Goal: Check status: Check status

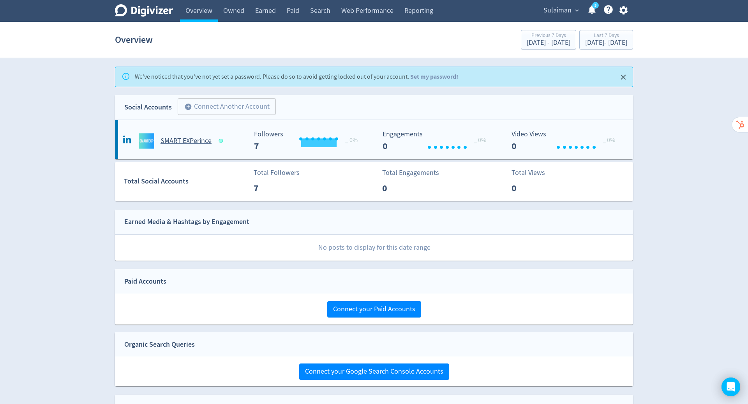
click at [196, 140] on h5 "SMART EXPerince" at bounding box center [186, 140] width 51 height 9
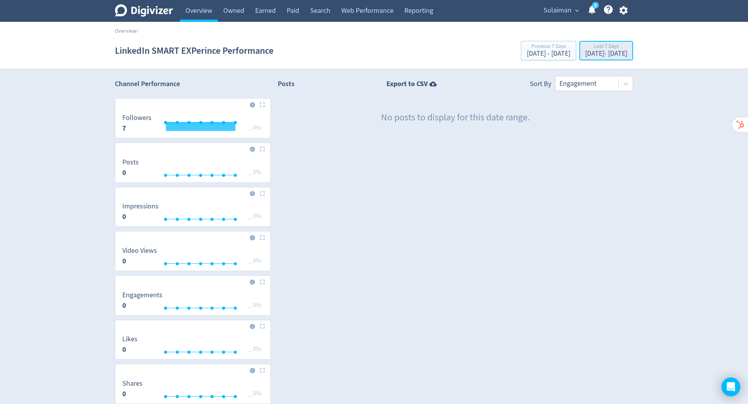
click at [590, 52] on div "[DATE] - [DATE]" at bounding box center [606, 53] width 42 height 7
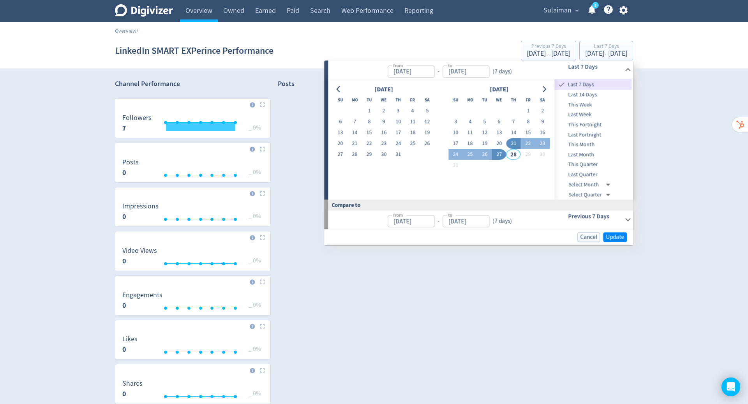
click at [374, 106] on td "1" at bounding box center [369, 111] width 14 height 11
click at [373, 106] on button "1" at bounding box center [369, 111] width 14 height 11
type input "[DATE]"
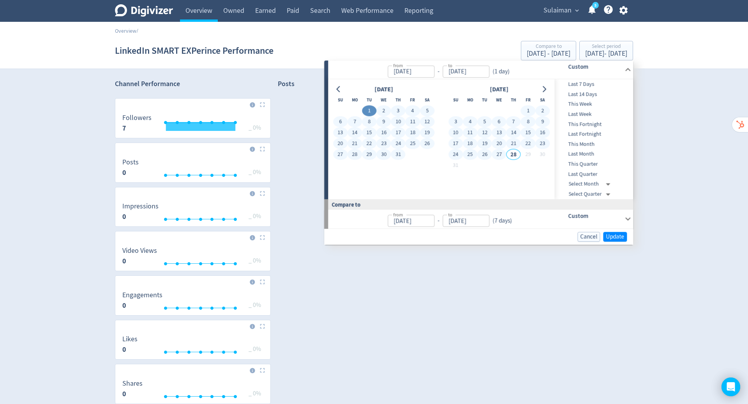
click at [502, 156] on button "27" at bounding box center [499, 154] width 14 height 11
type input "[DATE]"
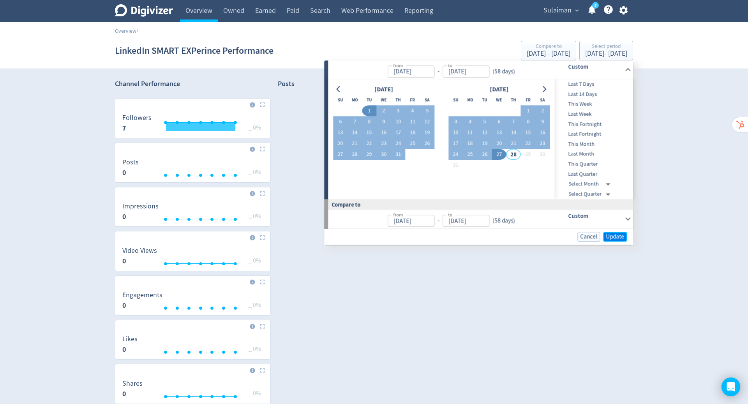
click at [621, 237] on span "Update" at bounding box center [615, 237] width 18 height 6
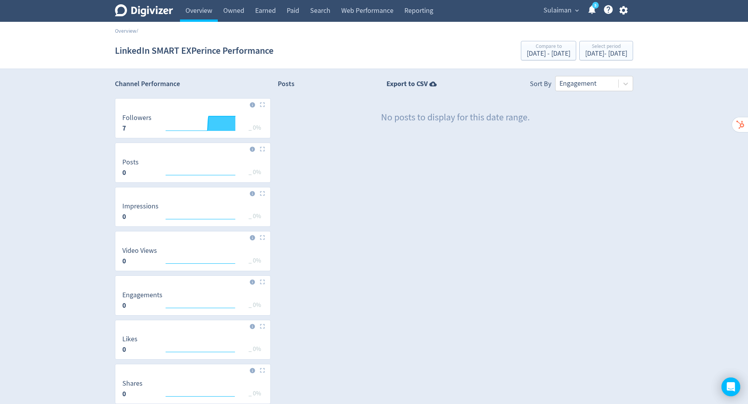
click at [570, 215] on div "Posts Export to CSV Sort By Engagement No posts to display for this date range." at bounding box center [455, 290] width 355 height 428
click at [197, 9] on link "Overview" at bounding box center [199, 11] width 38 height 22
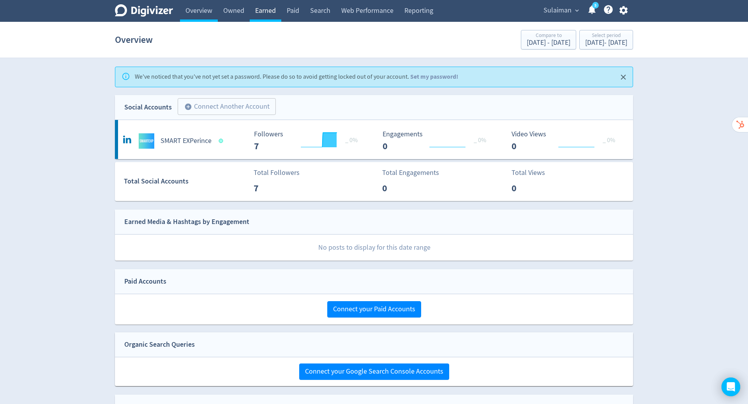
drag, startPoint x: 217, startPoint y: 140, endPoint x: 260, endPoint y: 2, distance: 144.5
